Goal: Register for event/course

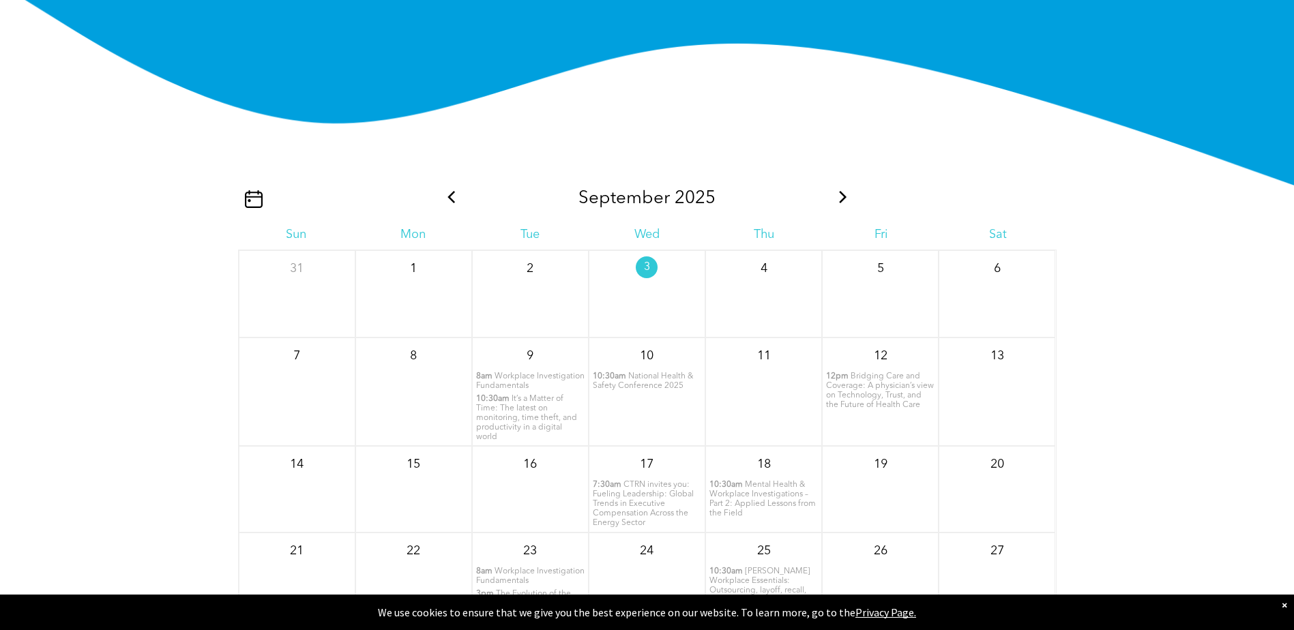
scroll to position [1626, 0]
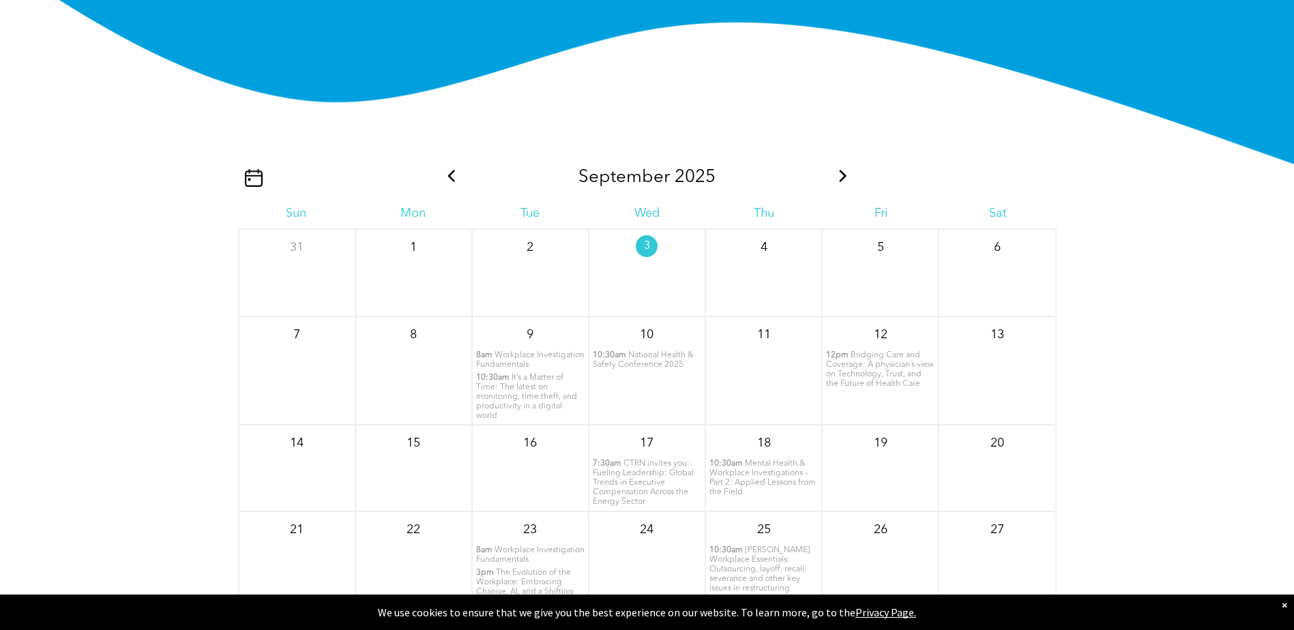
click at [527, 402] on span "It’s a Matter of Time: The latest on monitoring, time theft, and productivity i…" at bounding box center [526, 397] width 101 height 46
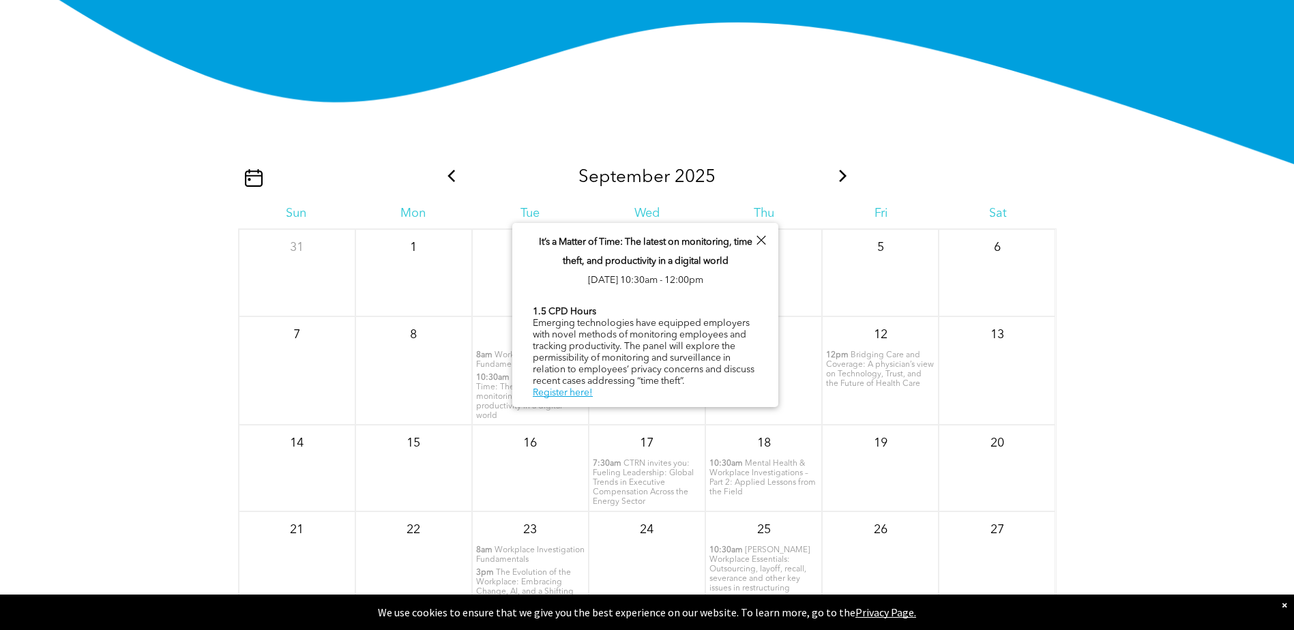
click at [758, 240] on div at bounding box center [761, 240] width 18 height 18
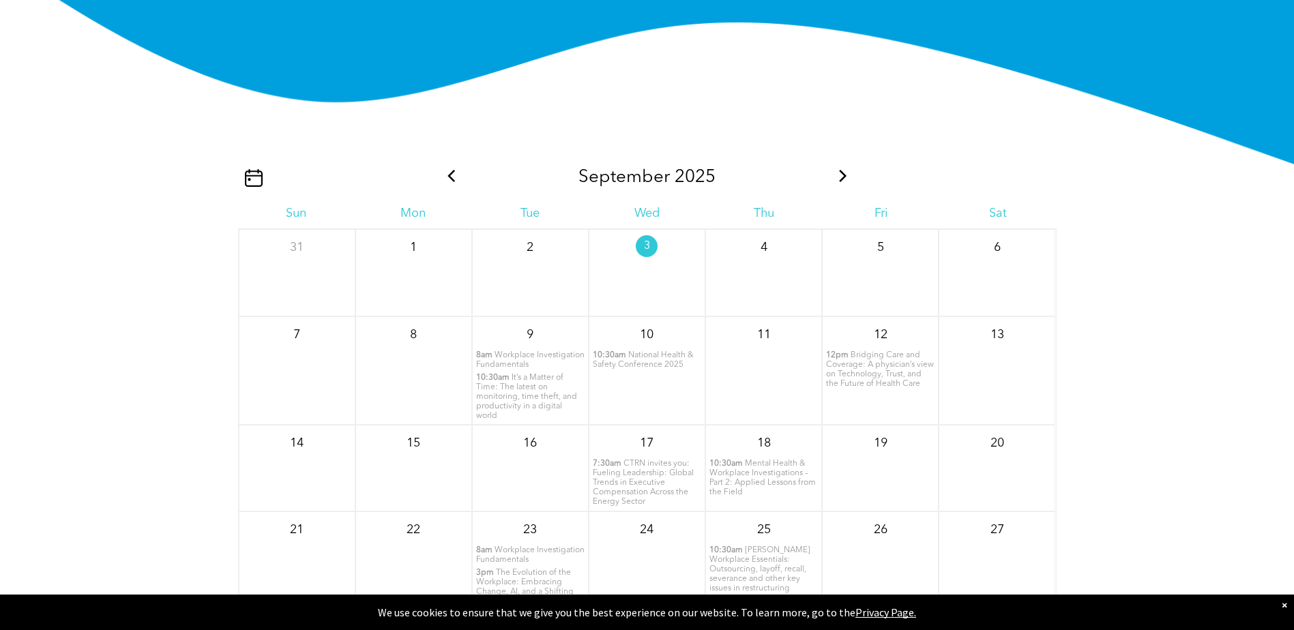
click at [670, 363] on span "National Health & Safety Conference 2025" at bounding box center [643, 360] width 100 height 18
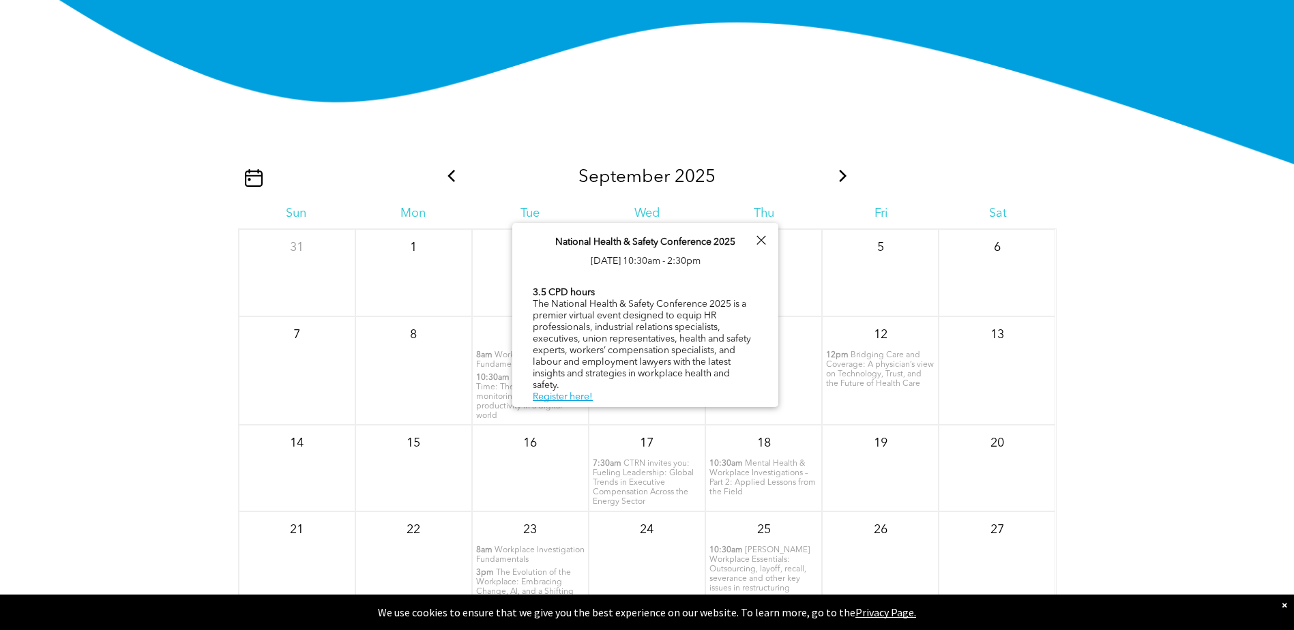
click at [758, 239] on div at bounding box center [761, 240] width 18 height 18
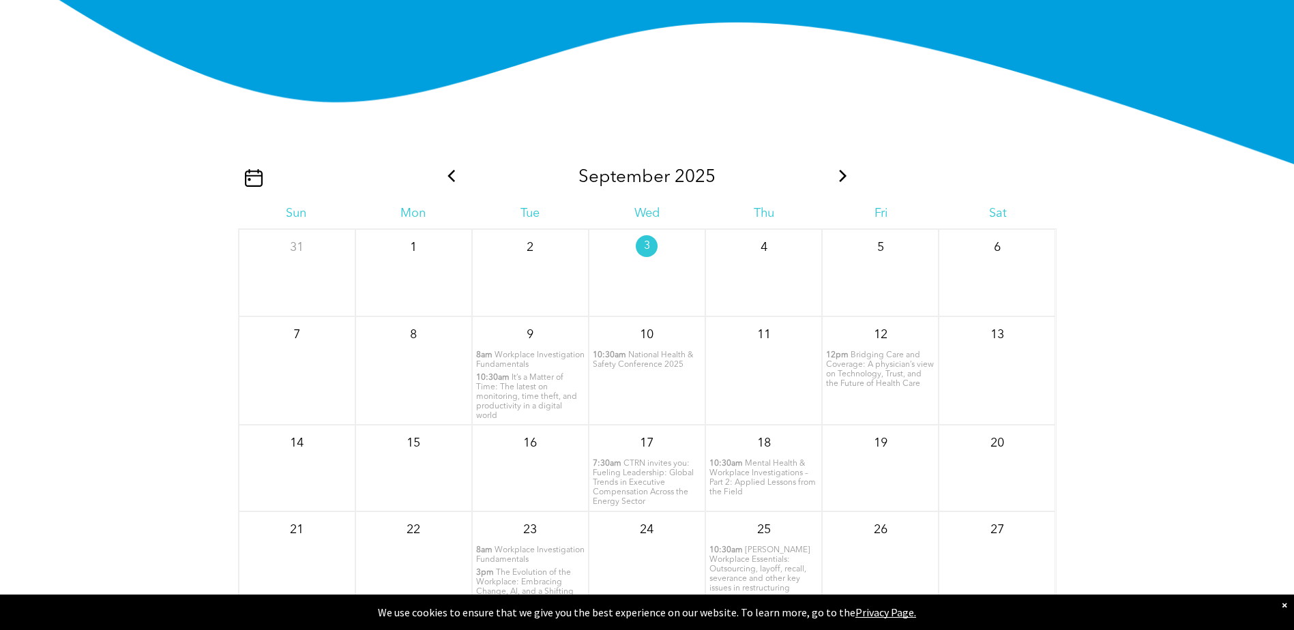
click at [900, 384] on span "Bridging Care and Coverage: A physician’s view on Technology, Trust, and the Fu…" at bounding box center [880, 369] width 108 height 37
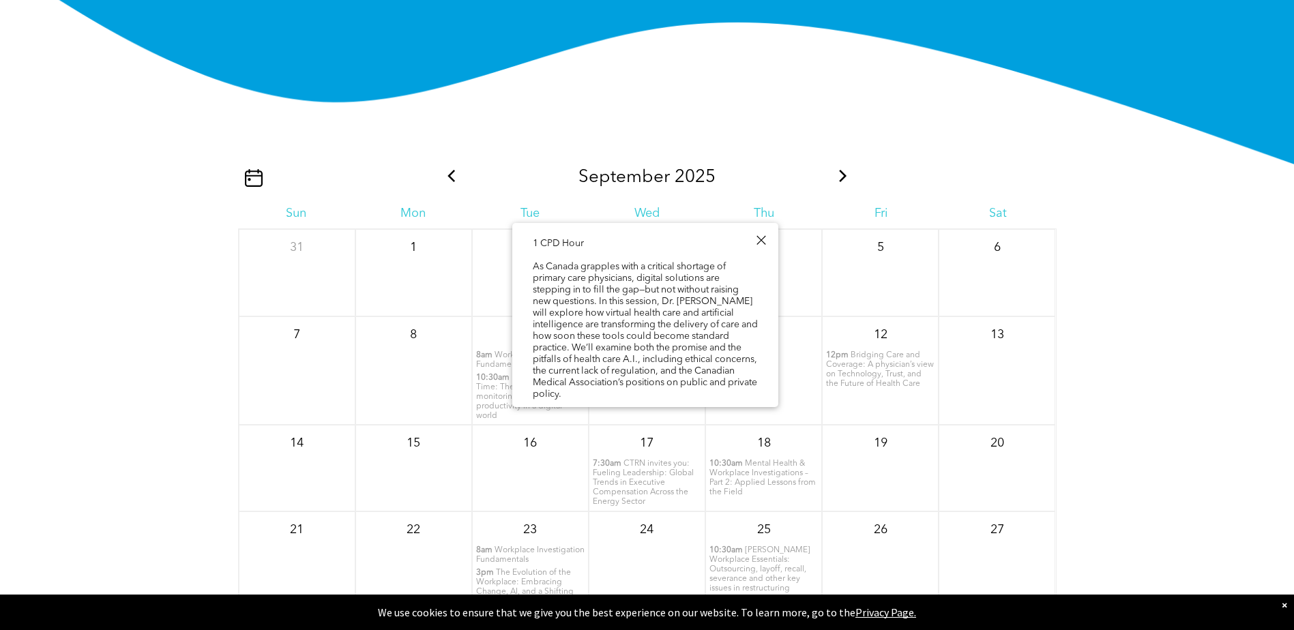
scroll to position [80, 0]
click at [554, 400] on link "Register here!" at bounding box center [563, 405] width 60 height 10
click at [649, 480] on span "CTRN invites you: Fueling Leadership: Global Trends in Executive Compensation A…" at bounding box center [643, 483] width 101 height 46
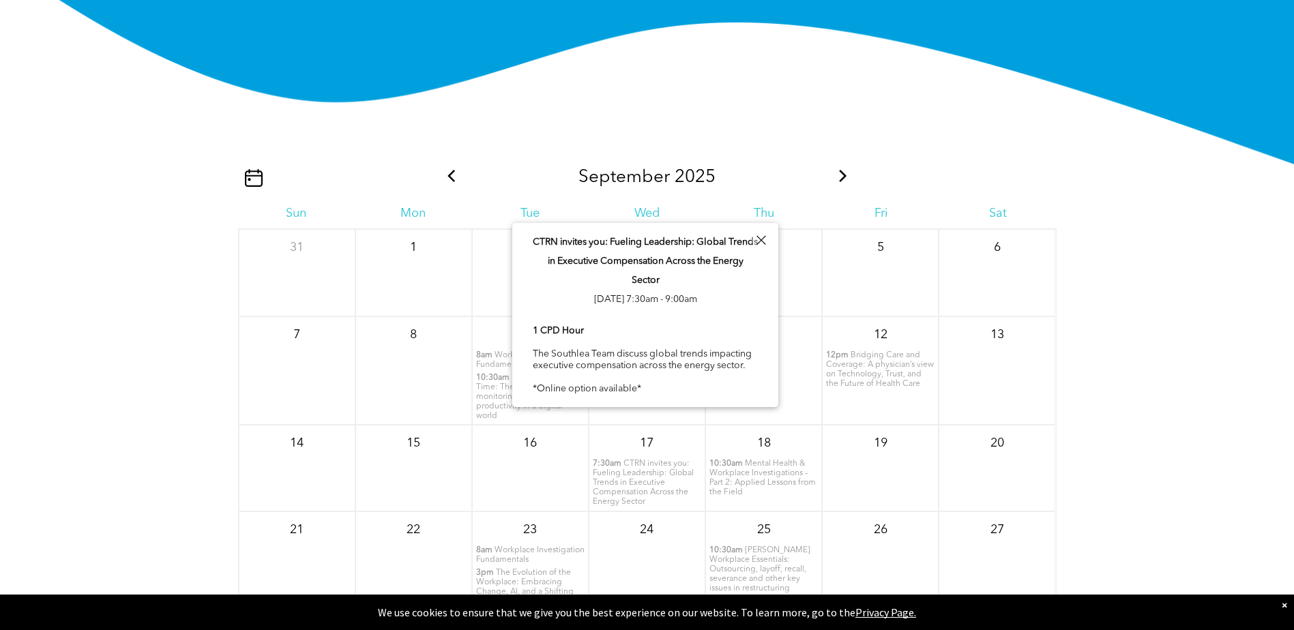
click at [784, 462] on span "Mental Health & Workplace Investigations – Part 2: Applied Lessons from the Fie…" at bounding box center [762, 478] width 106 height 37
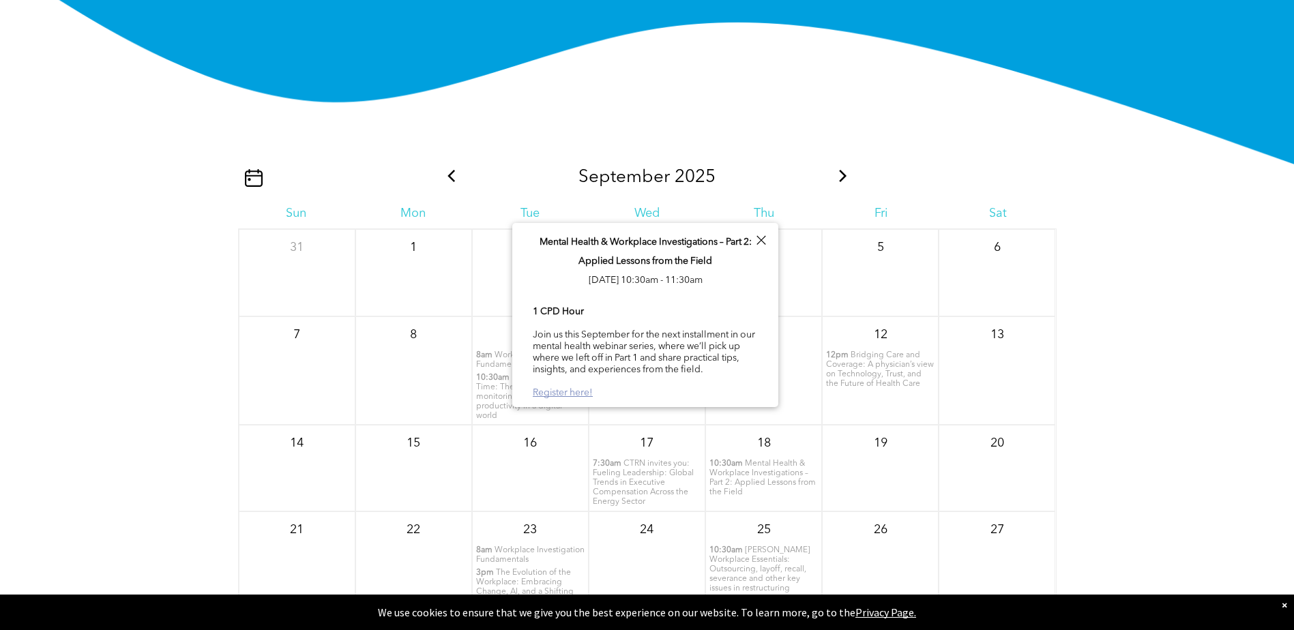
click at [578, 388] on link "Register here!" at bounding box center [563, 393] width 60 height 10
click at [759, 241] on div at bounding box center [761, 240] width 18 height 18
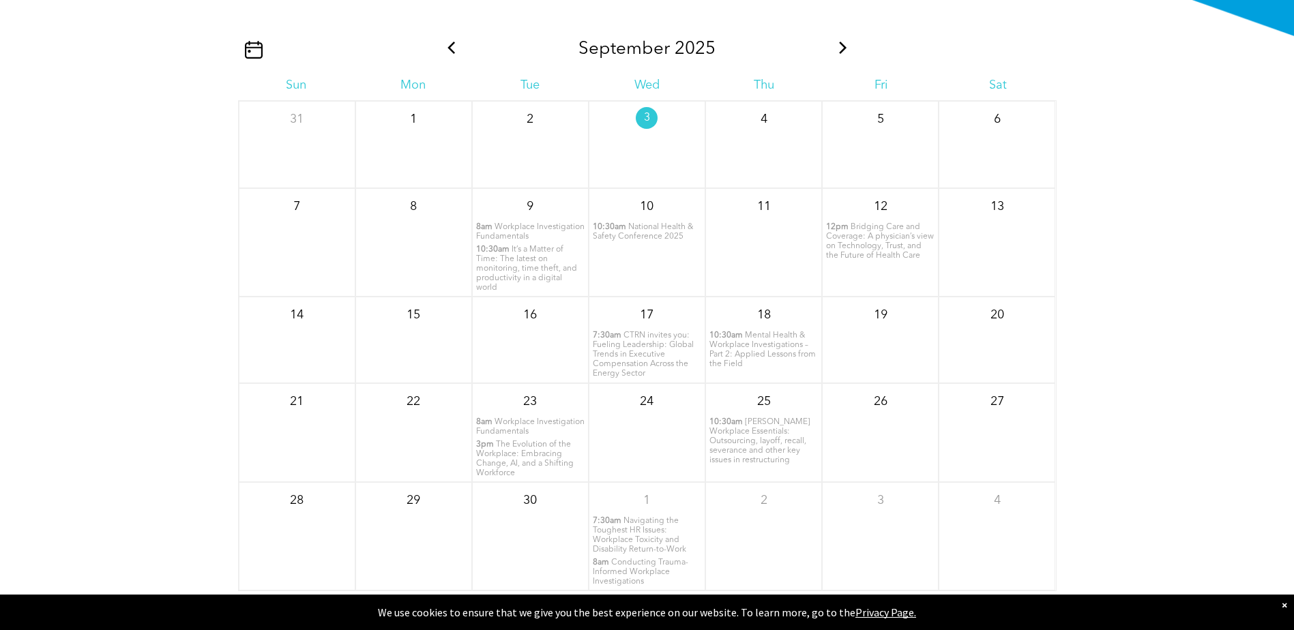
scroll to position [1762, 0]
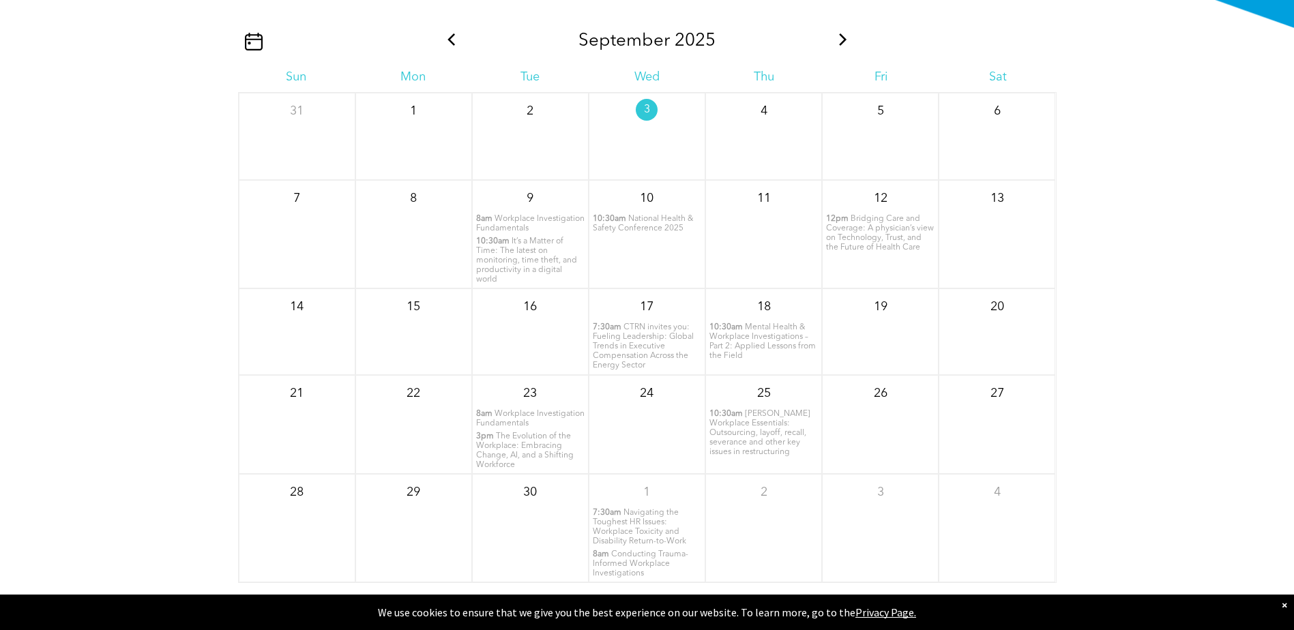
click at [523, 417] on span "Workplace Investigation Fundamentals" at bounding box center [530, 419] width 108 height 18
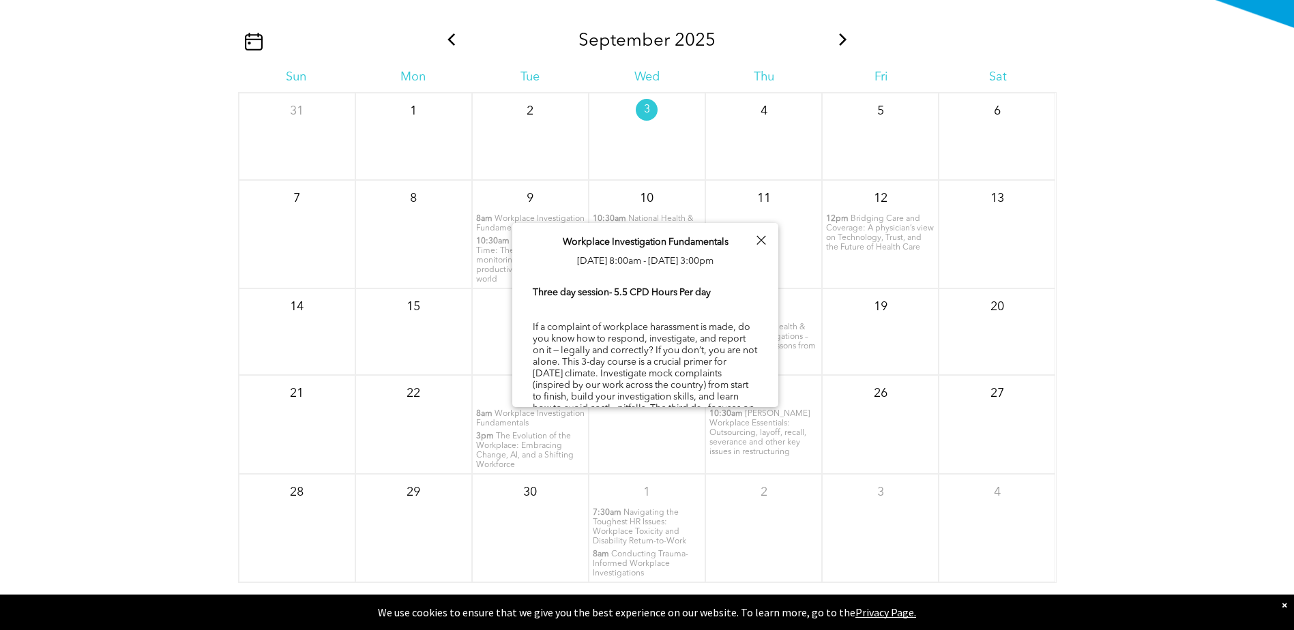
click at [546, 446] on span "The Evolution of the Workplace: Embracing Change, AI, and a Shifting Workforce" at bounding box center [525, 450] width 98 height 37
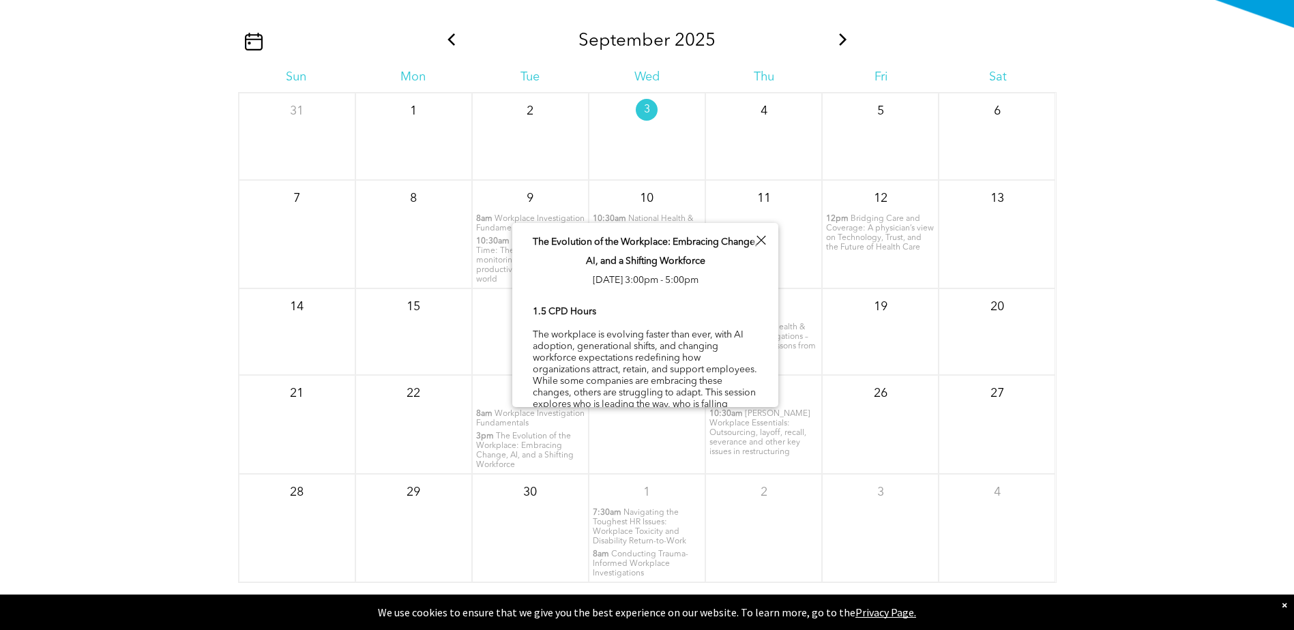
scroll to position [48, 0]
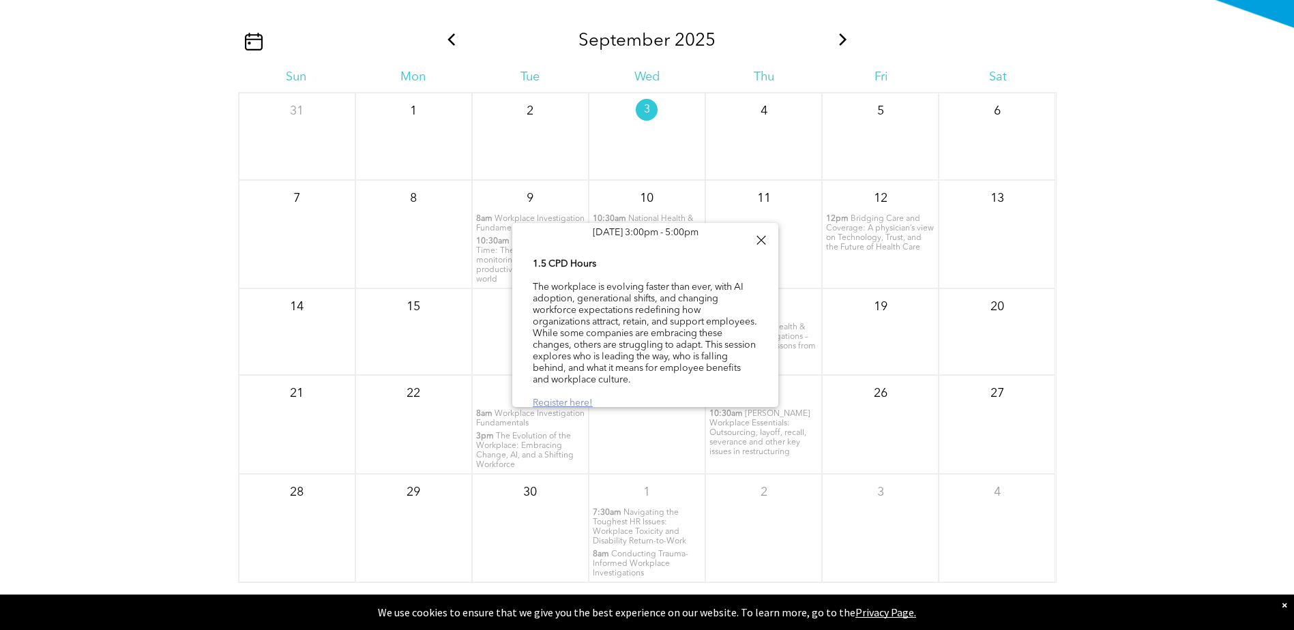
click at [567, 398] on link "Register here!" at bounding box center [563, 403] width 60 height 10
click at [772, 439] on span "[PERSON_NAME] Workplace Essentials: Outsourcing, layoff, recall, severance and …" at bounding box center [759, 433] width 101 height 46
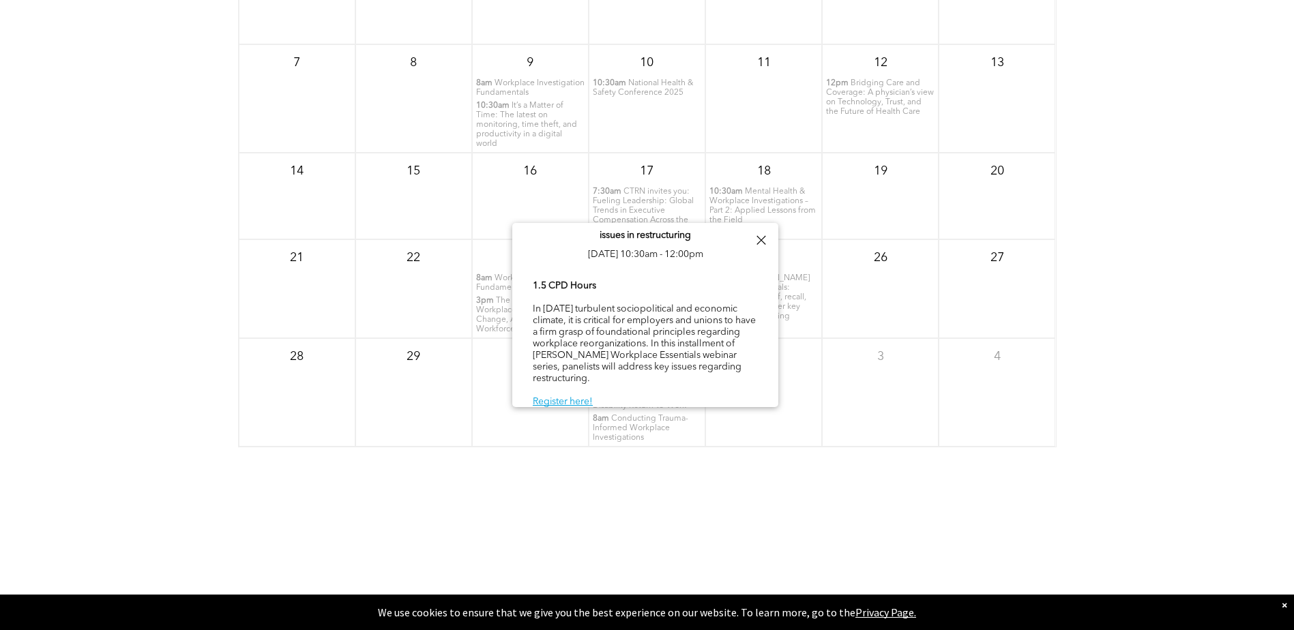
scroll to position [1899, 0]
click at [559, 397] on link "Register here!" at bounding box center [563, 402] width 60 height 10
click at [767, 241] on div at bounding box center [761, 240] width 18 height 18
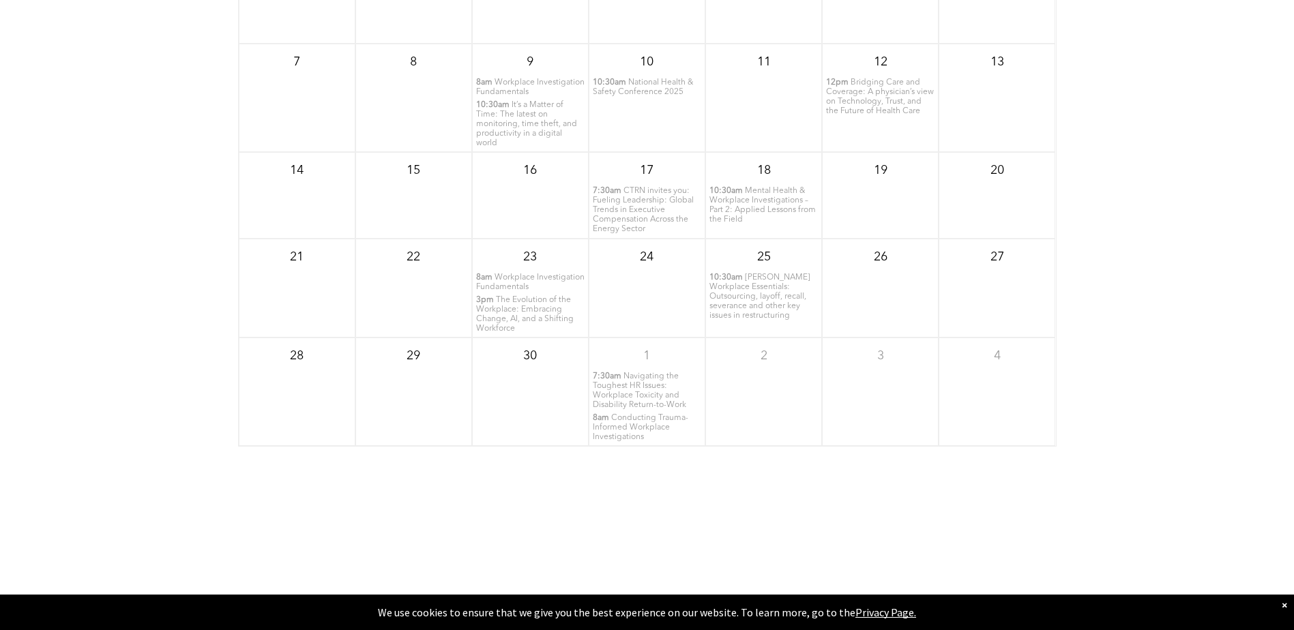
click at [643, 393] on span "Navigating the Toughest HR Issues: Workplace Toxicity and Disability Return-to-…" at bounding box center [639, 390] width 93 height 37
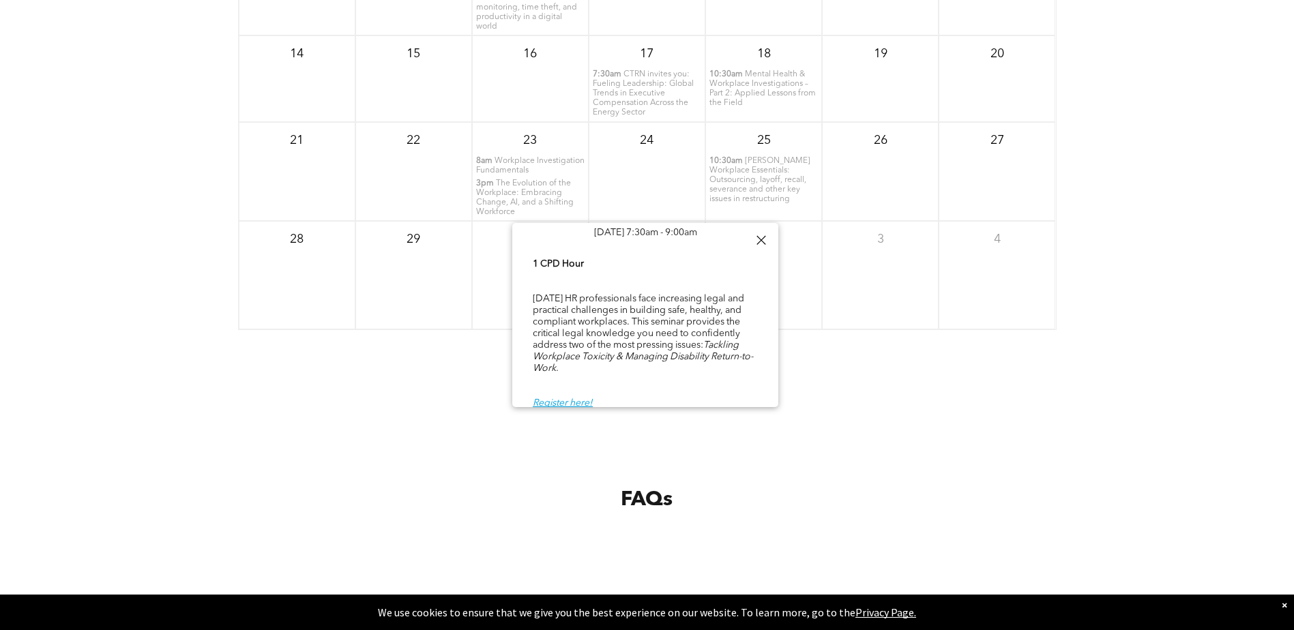
scroll to position [2103, 0]
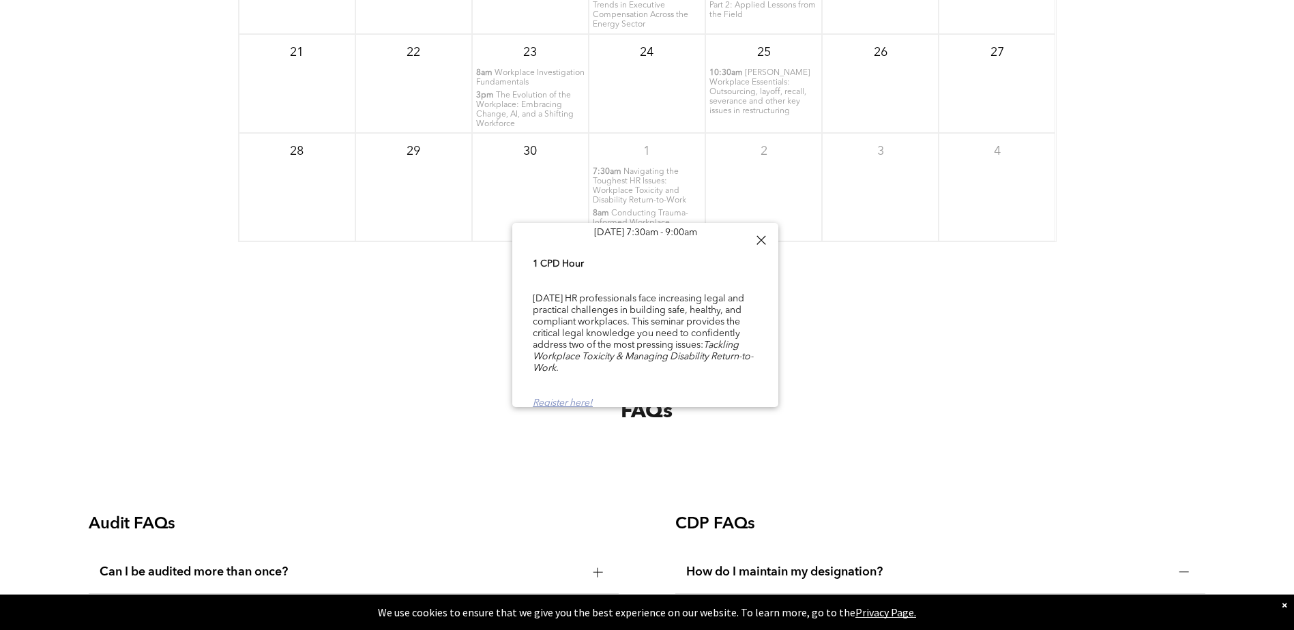
click at [565, 398] on link "Register here!" at bounding box center [563, 403] width 60 height 10
click at [765, 241] on div at bounding box center [761, 240] width 18 height 18
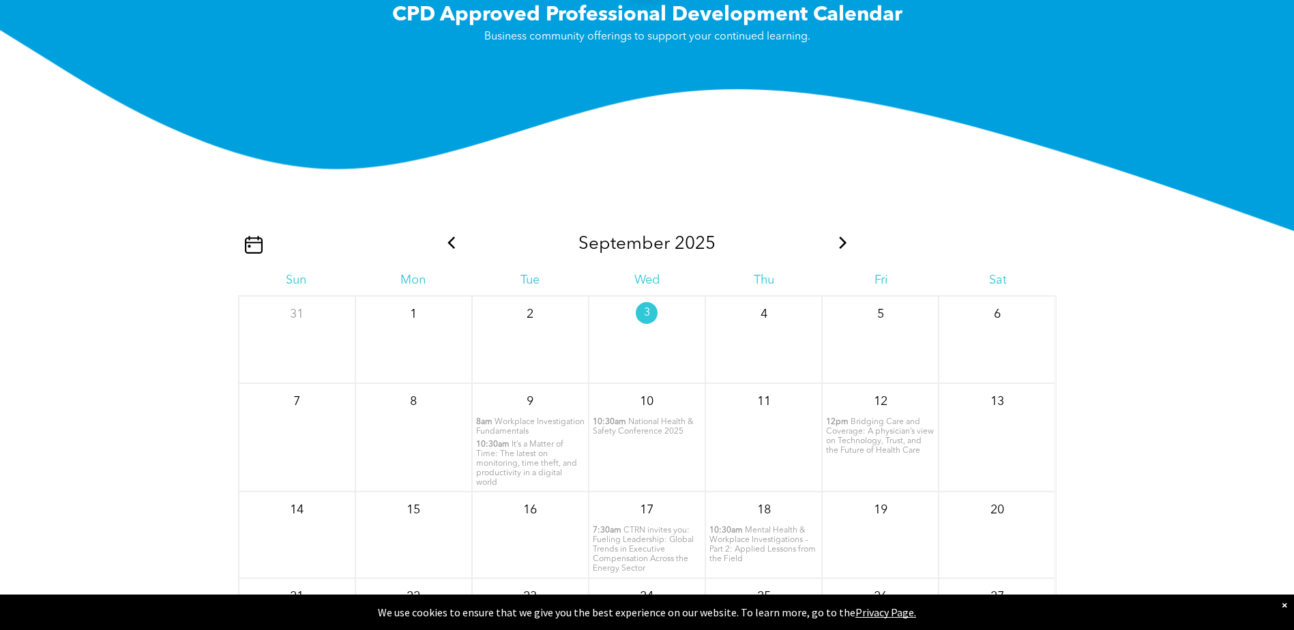
scroll to position [1558, 0]
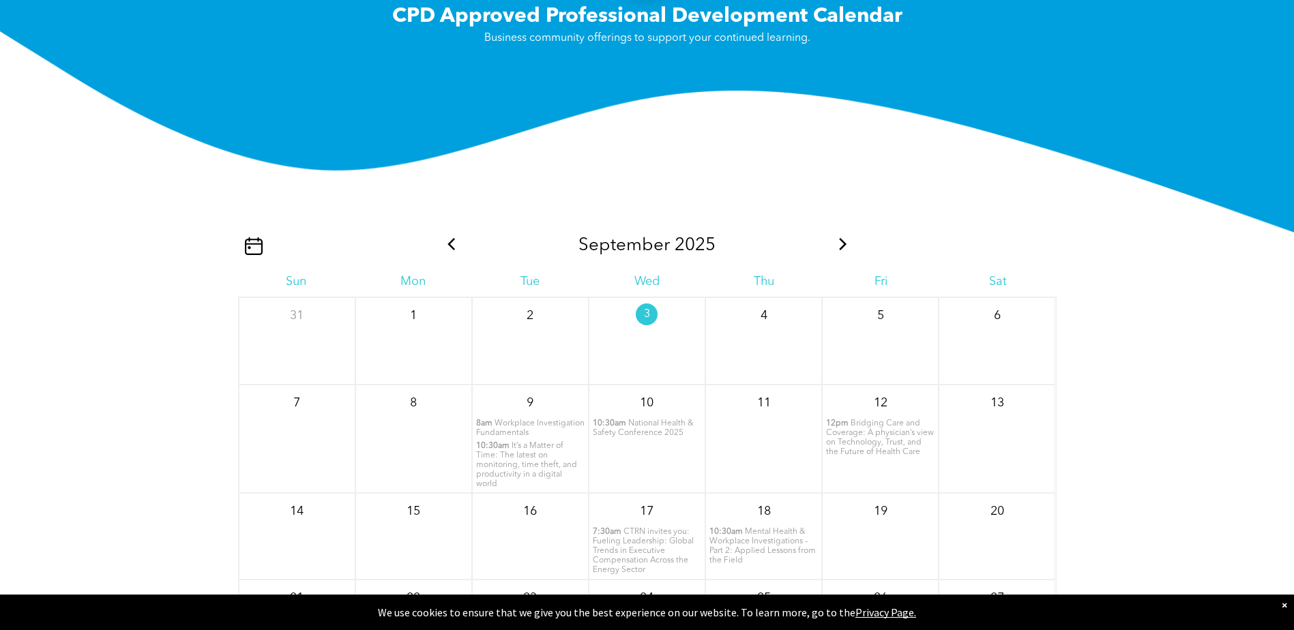
click at [843, 242] on icon at bounding box center [843, 244] width 18 height 12
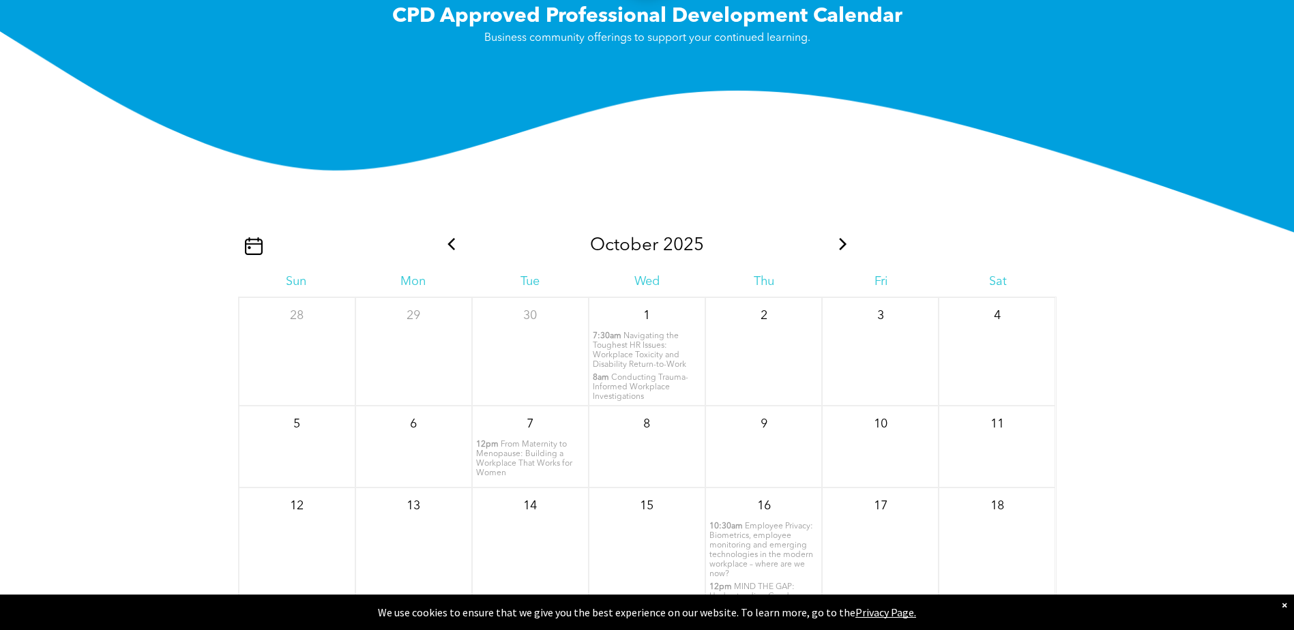
click at [657, 338] on span "Navigating the Toughest HR Issues: Workplace Toxicity and Disability Return-to-…" at bounding box center [639, 350] width 93 height 37
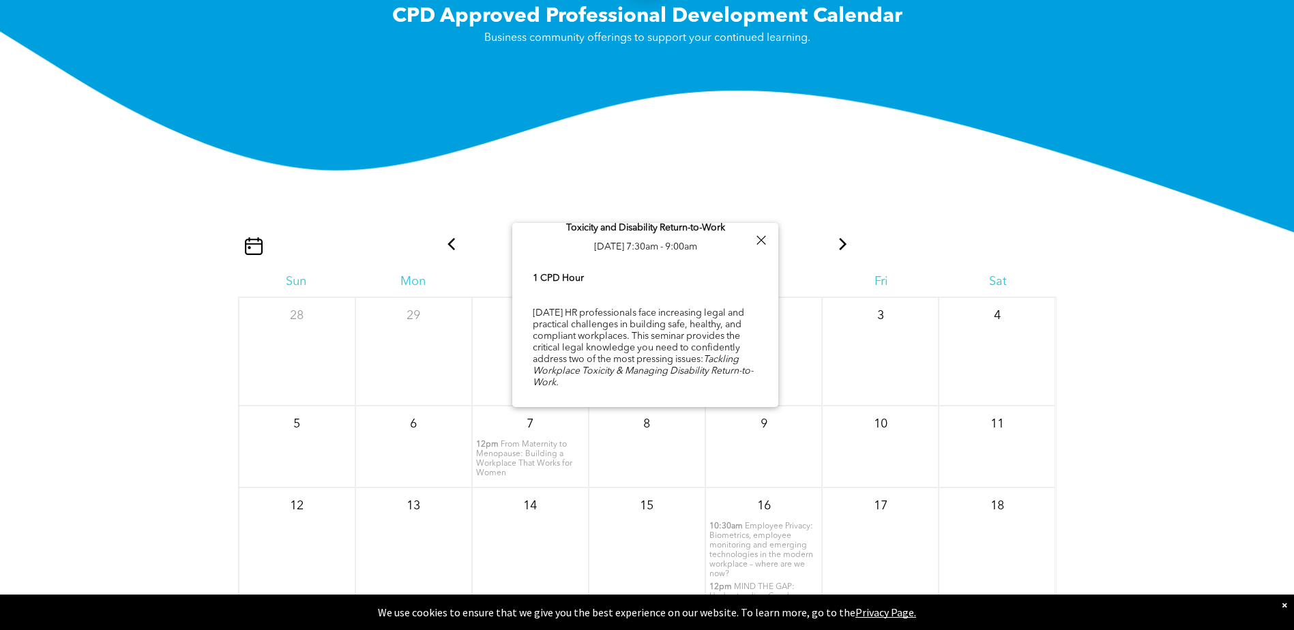
scroll to position [48, 0]
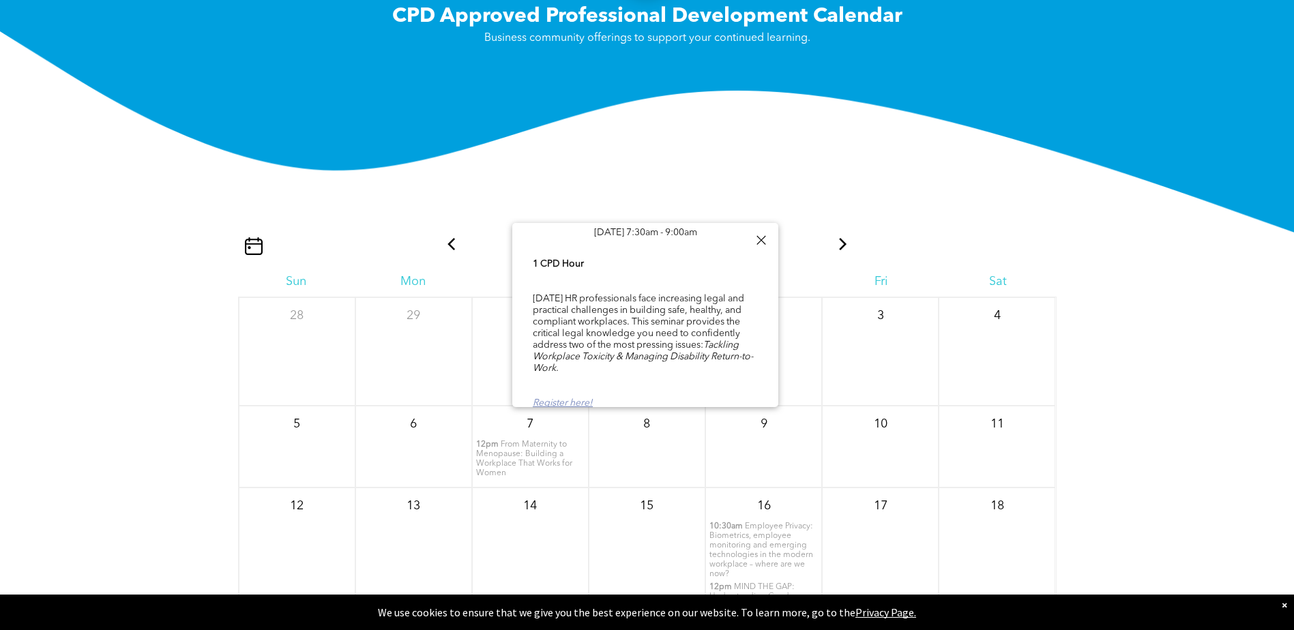
click at [582, 398] on link "Register here!" at bounding box center [563, 403] width 60 height 10
click at [764, 238] on div at bounding box center [761, 240] width 18 height 18
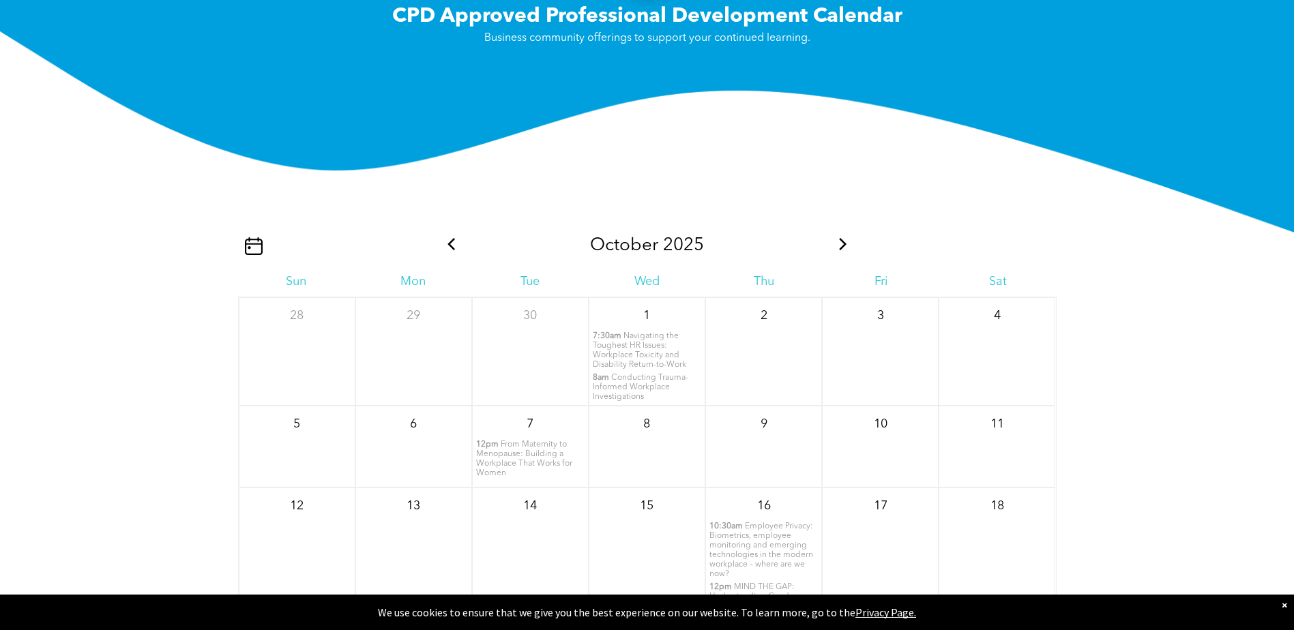
click at [623, 385] on span "Conducting Trauma-Informed Workplace Investigations" at bounding box center [640, 387] width 95 height 27
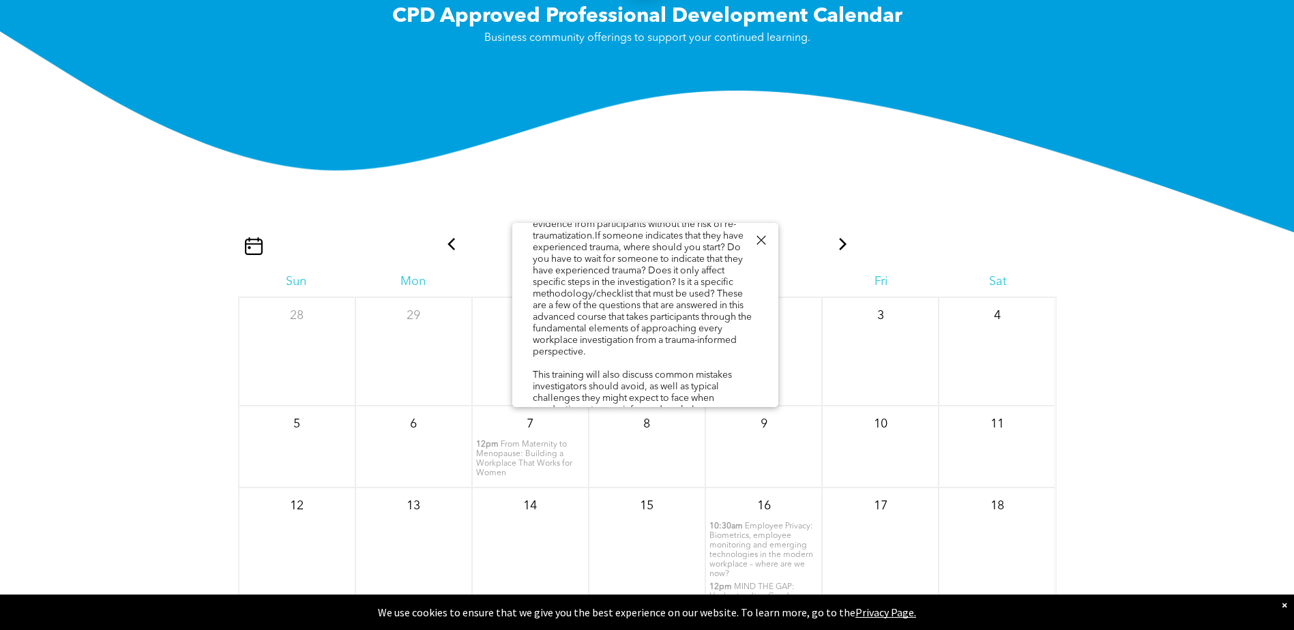
scroll to position [244, 0]
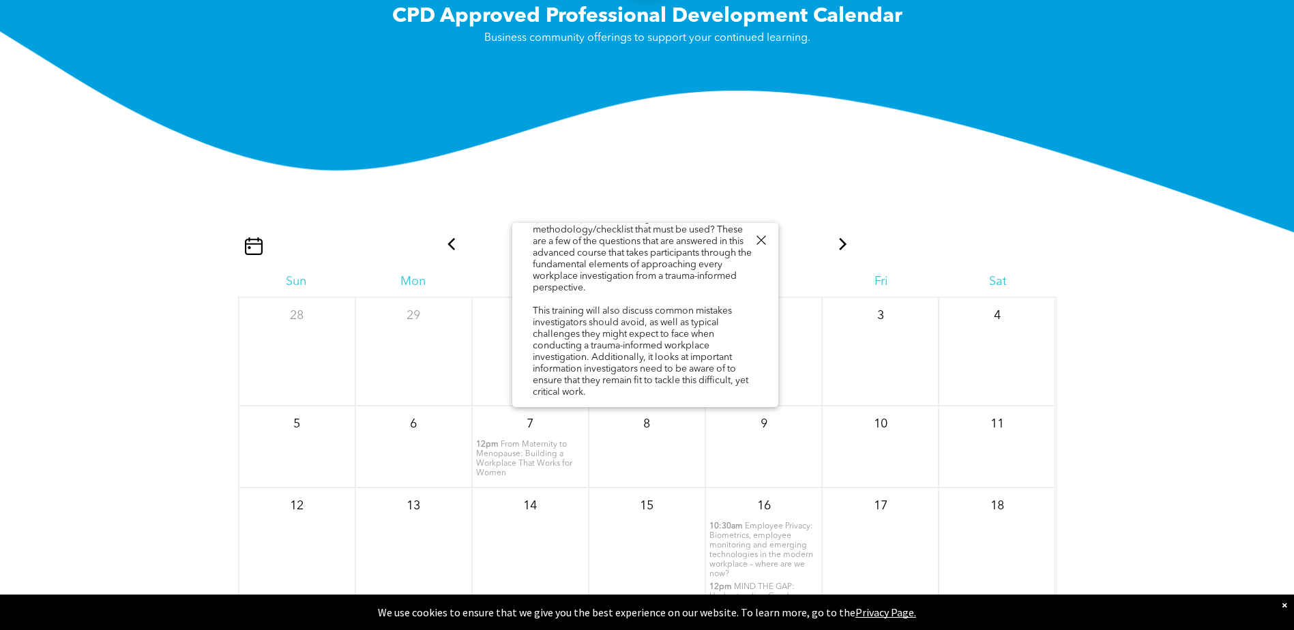
click at [761, 243] on div at bounding box center [761, 240] width 18 height 18
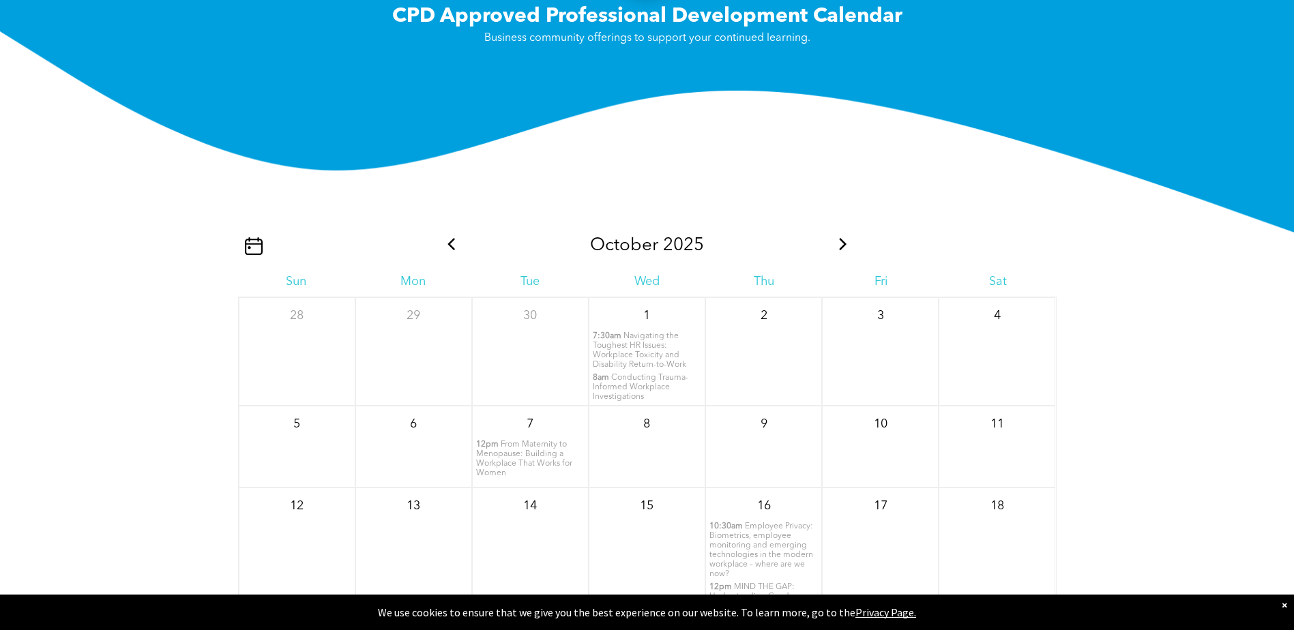
click at [538, 452] on span "From Maternity to Menopause: Building a Workplace That Works for Women" at bounding box center [524, 459] width 96 height 37
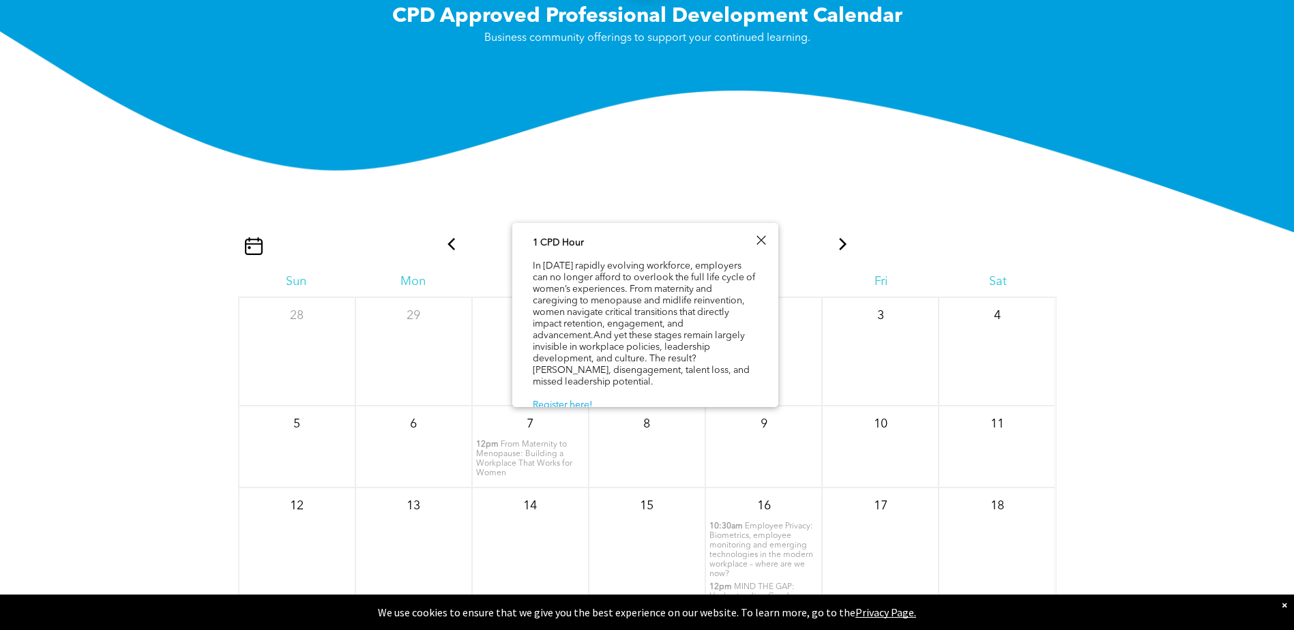
scroll to position [70, 0]
click at [572, 400] on link "Register here!" at bounding box center [563, 405] width 60 height 10
click at [762, 241] on div at bounding box center [761, 240] width 18 height 18
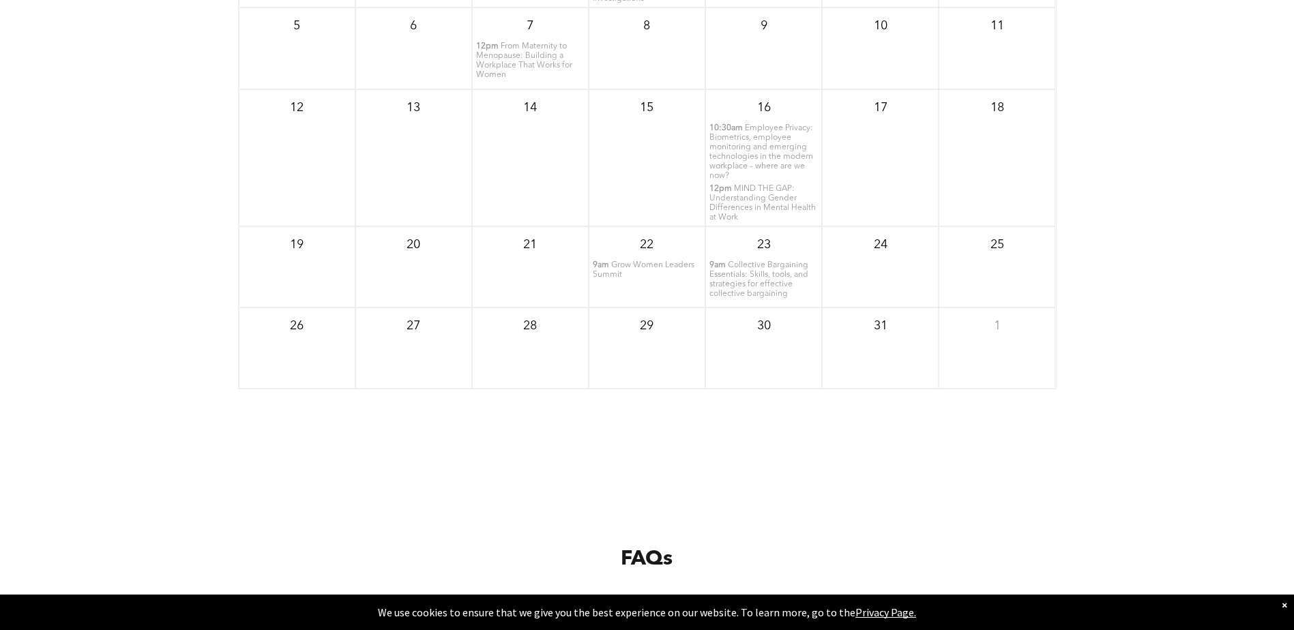
scroll to position [1967, 0]
click at [622, 255] on span "Grow Women Leaders Summit" at bounding box center [644, 259] width 102 height 18
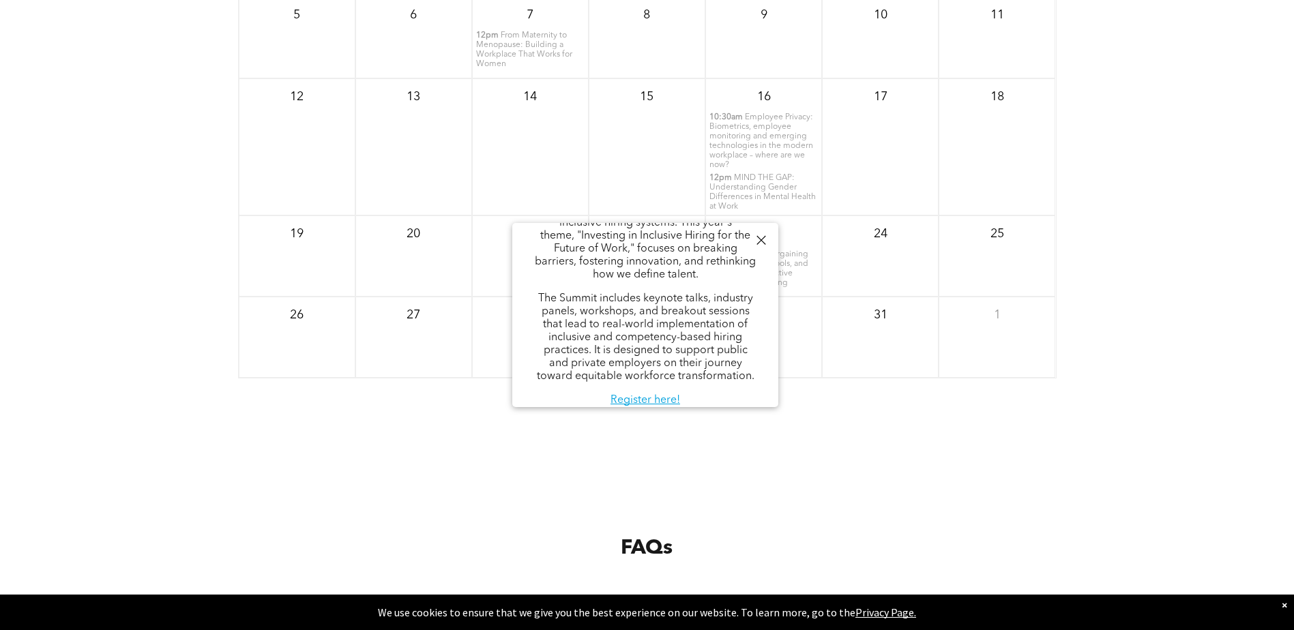
scroll to position [205, 0]
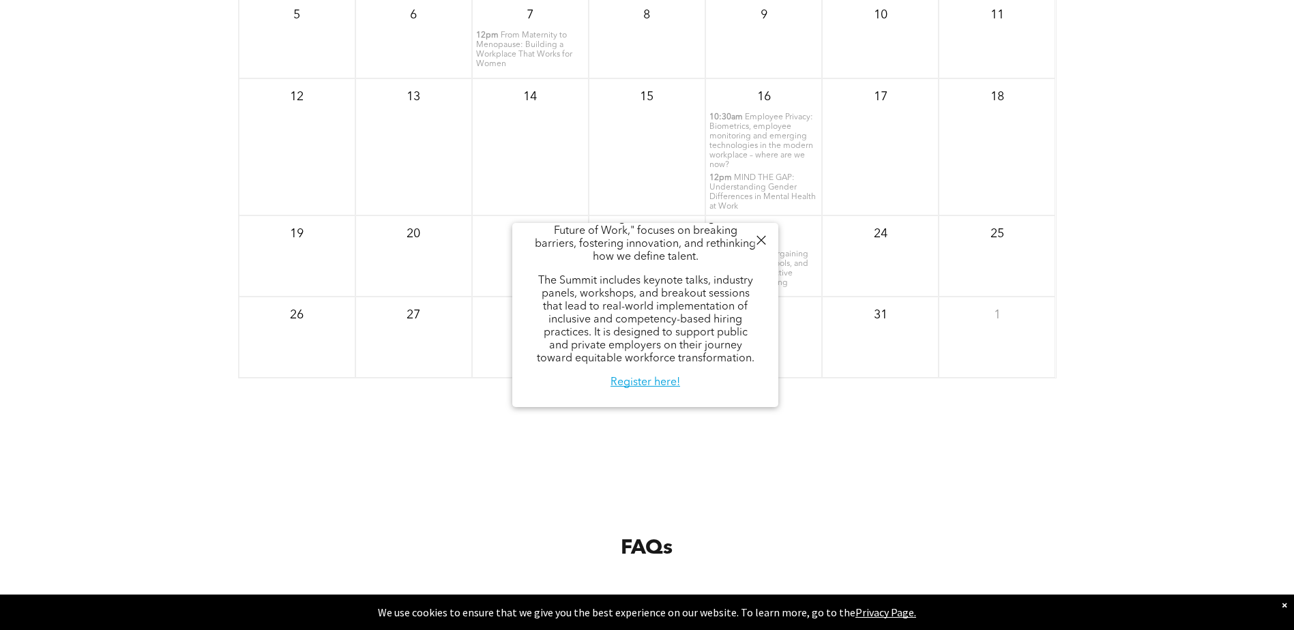
click at [765, 239] on div at bounding box center [761, 240] width 18 height 18
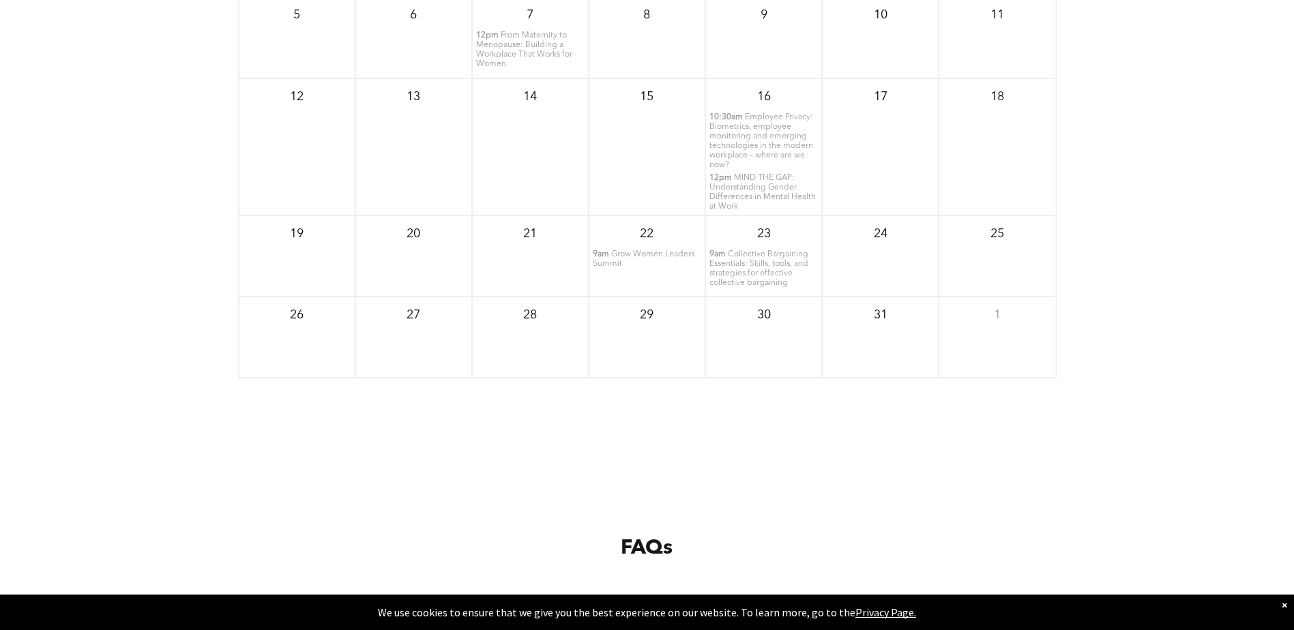
click at [771, 278] on span "Collective Bargaining Essentials: Skills, tools, and strategies for effective c…" at bounding box center [758, 268] width 99 height 37
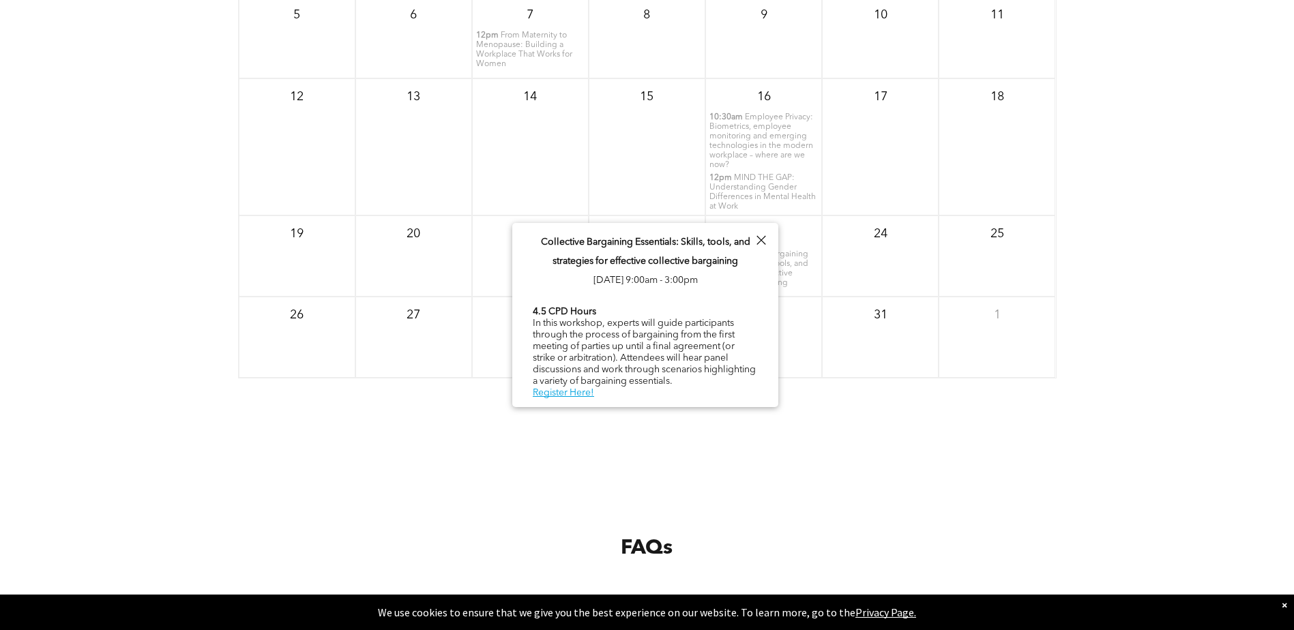
click at [758, 244] on div at bounding box center [761, 240] width 18 height 18
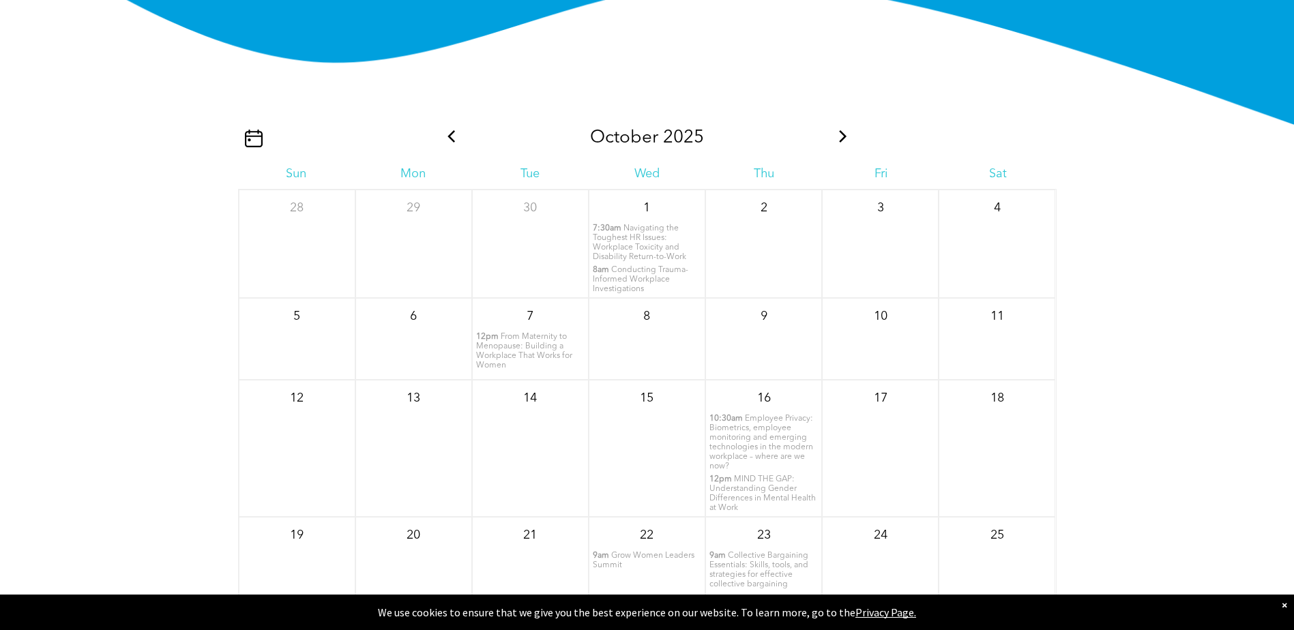
scroll to position [1626, 0]
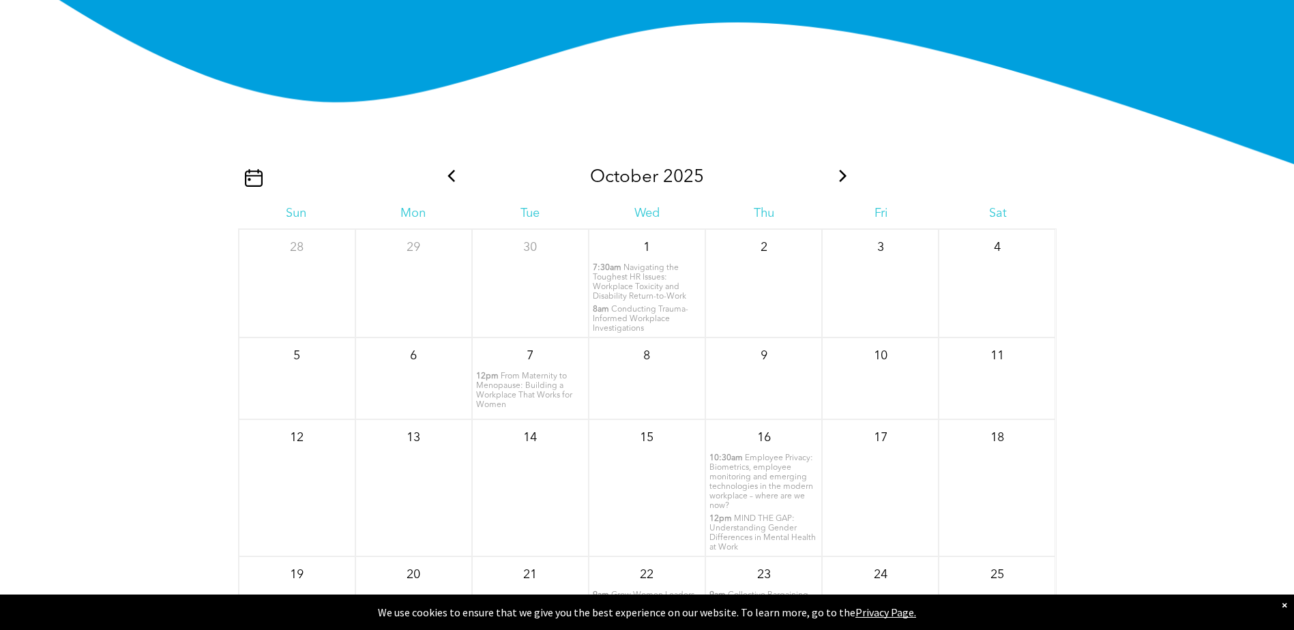
click at [838, 177] on icon at bounding box center [843, 176] width 18 height 12
